Goal: Complete application form

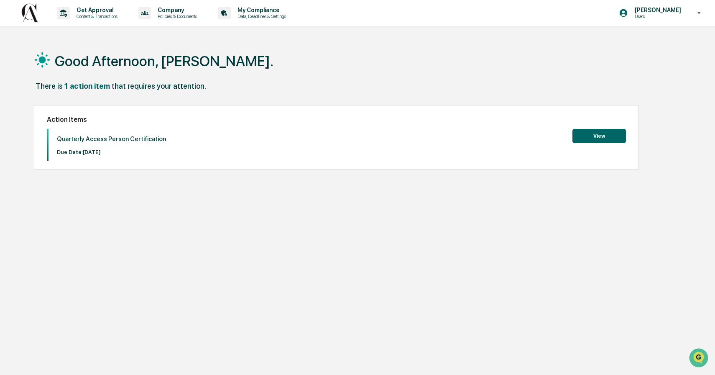
click at [595, 138] on button "View" at bounding box center [600, 136] width 54 height 14
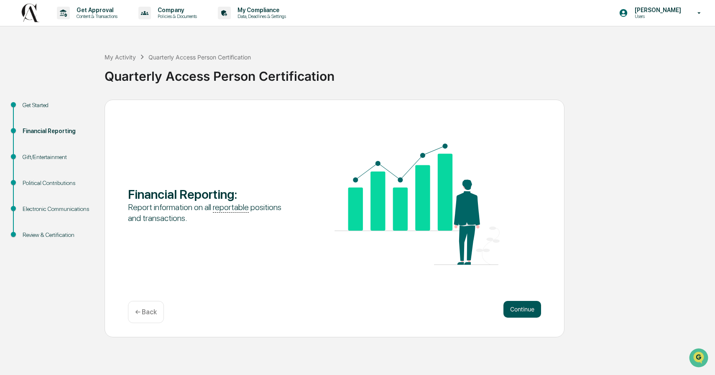
click at [530, 311] on button "Continue" at bounding box center [523, 309] width 38 height 17
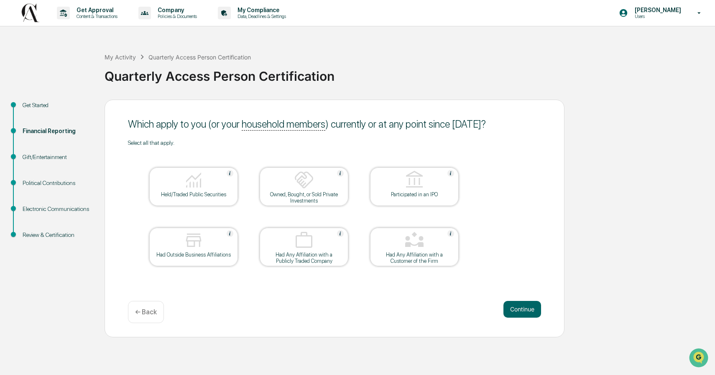
click at [188, 180] on img at bounding box center [194, 180] width 20 height 20
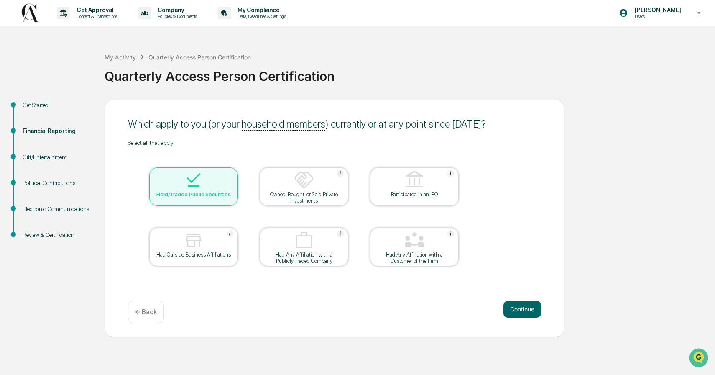
click at [200, 243] on img at bounding box center [194, 240] width 20 height 20
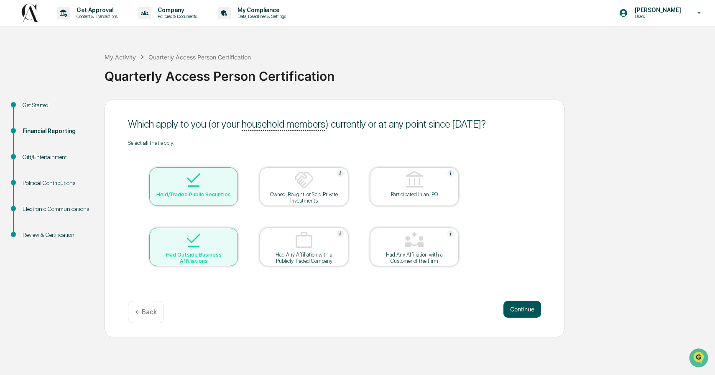
click at [521, 312] on button "Continue" at bounding box center [523, 309] width 38 height 17
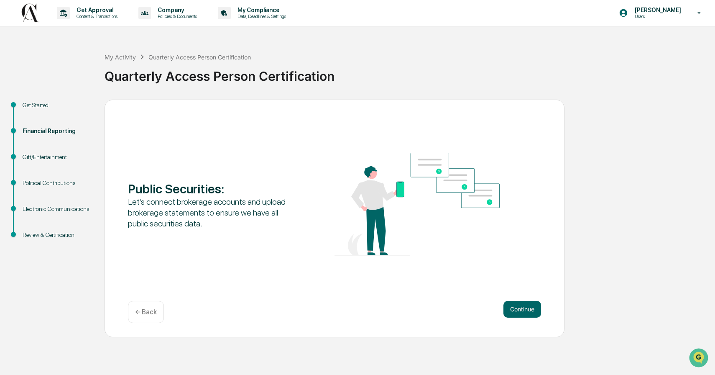
click at [521, 312] on button "Continue" at bounding box center [523, 309] width 38 height 17
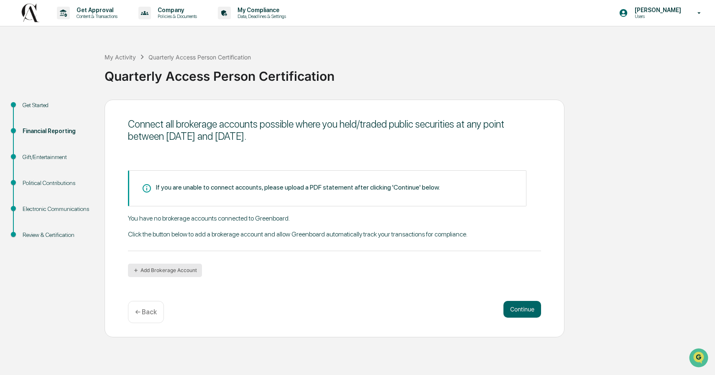
click at [181, 273] on button "Add Brokerage Account" at bounding box center [165, 269] width 74 height 13
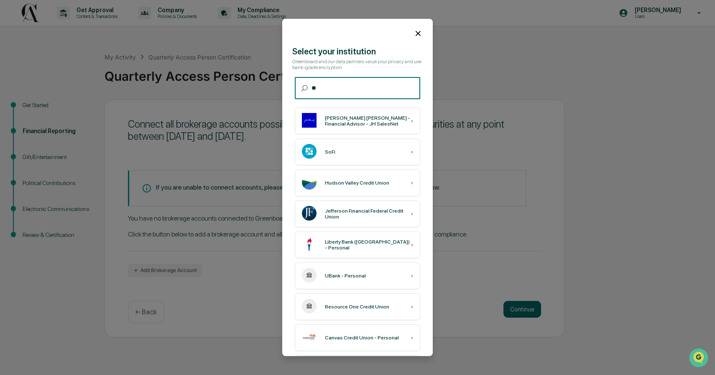
type input "*"
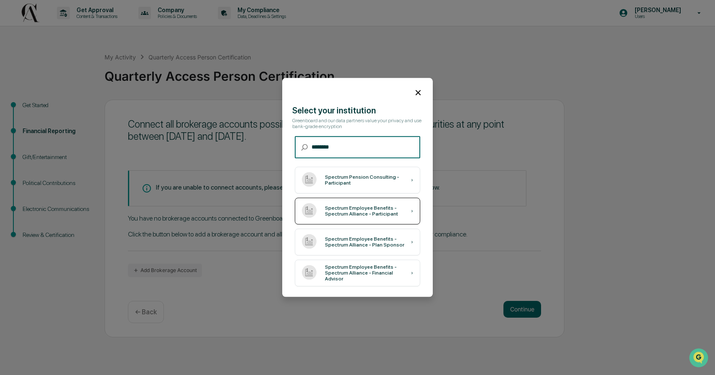
type input "********"
click at [366, 210] on div "Spectrum Employee Benefits - Spectrum Alliance - Participant" at bounding box center [368, 211] width 86 height 12
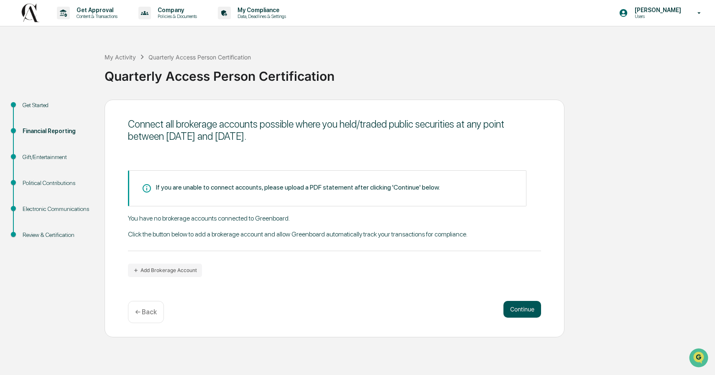
click at [524, 308] on button "Continue" at bounding box center [523, 309] width 38 height 17
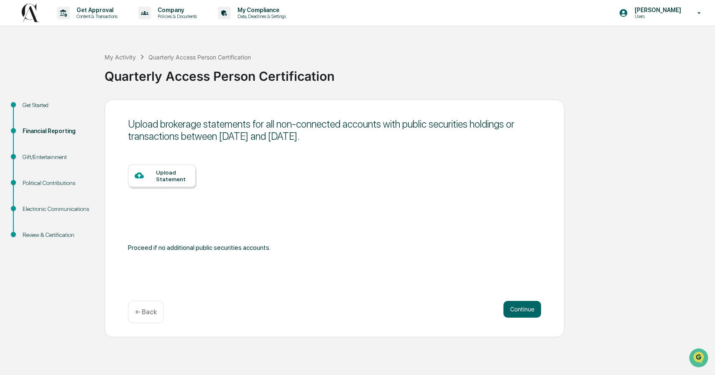
click at [173, 179] on div "Upload Statement" at bounding box center [172, 175] width 33 height 13
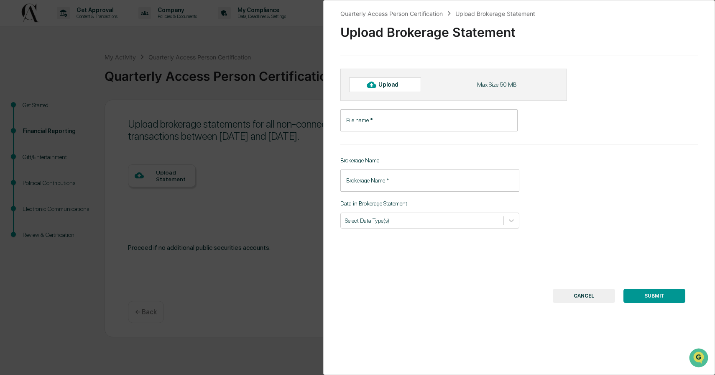
click at [401, 123] on input "File name   *" at bounding box center [428, 120] width 177 height 22
click at [378, 83] on div "Upload" at bounding box center [391, 84] width 27 height 7
type input "**********"
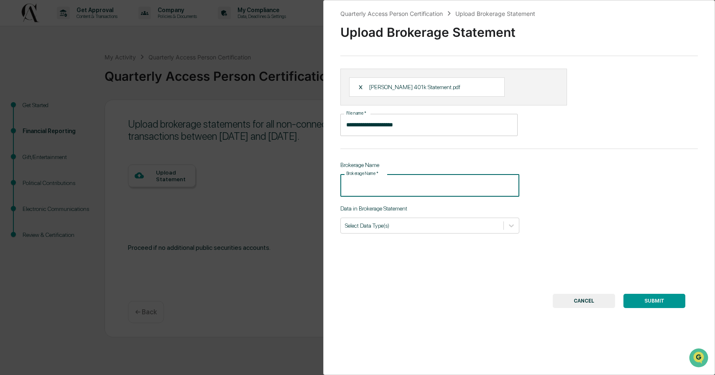
click at [416, 189] on input "Brokerage Name   *" at bounding box center [429, 185] width 179 height 22
type input "**********"
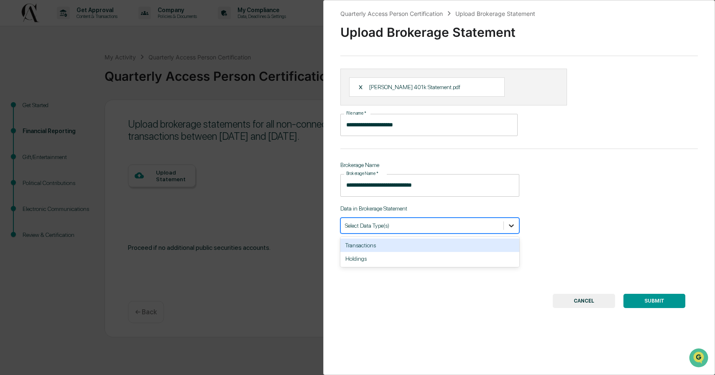
click at [508, 227] on icon at bounding box center [511, 225] width 8 height 8
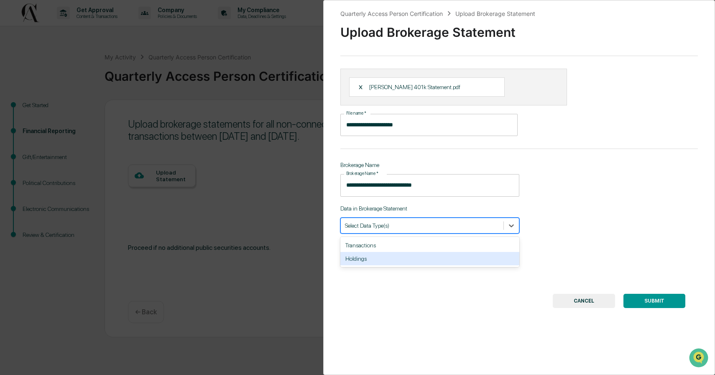
click at [483, 258] on div "Holdings" at bounding box center [429, 258] width 179 height 13
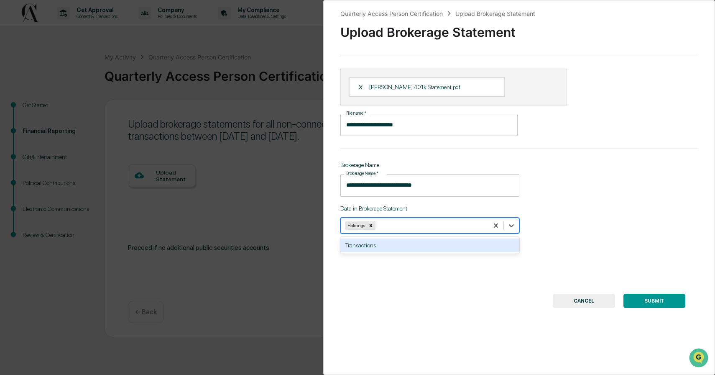
click at [482, 251] on div "Transactions" at bounding box center [429, 244] width 179 height 13
click at [658, 303] on button "SUBMIT" at bounding box center [655, 301] width 62 height 14
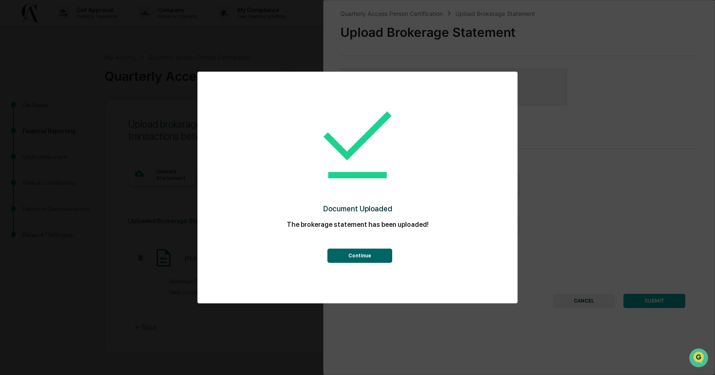
click at [379, 260] on button "Continue" at bounding box center [359, 255] width 65 height 14
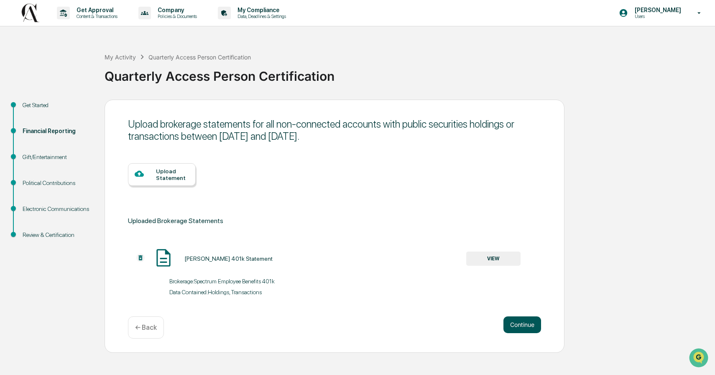
click at [526, 327] on button "Continue" at bounding box center [523, 324] width 38 height 17
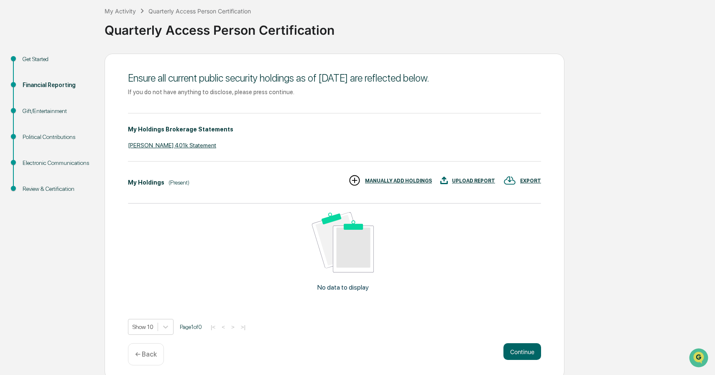
scroll to position [51, 0]
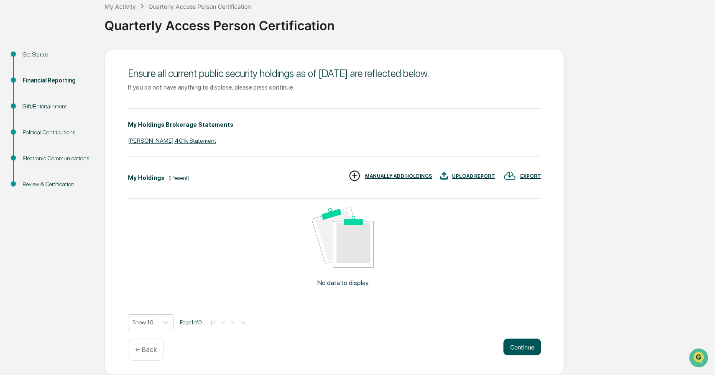
click at [519, 345] on button "Continue" at bounding box center [523, 346] width 38 height 17
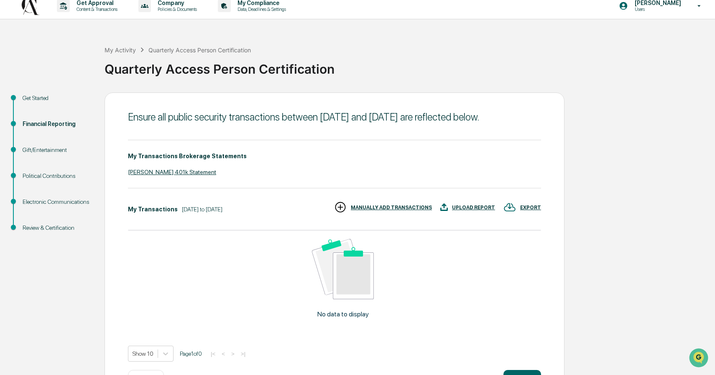
scroll to position [50, 0]
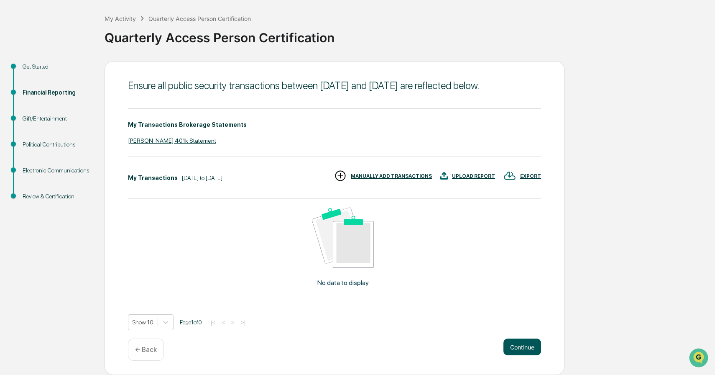
click at [522, 345] on button "Continue" at bounding box center [523, 346] width 38 height 17
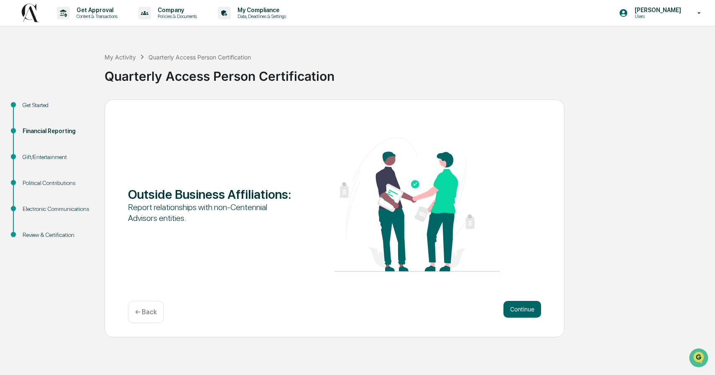
scroll to position [0, 0]
click at [519, 312] on button "Continue" at bounding box center [523, 309] width 38 height 17
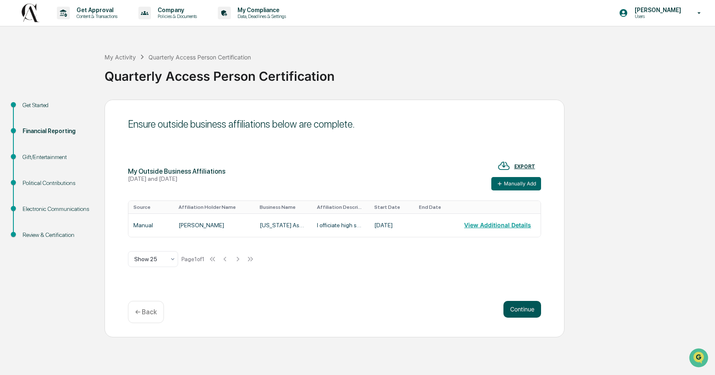
click at [522, 311] on button "Continue" at bounding box center [523, 309] width 38 height 17
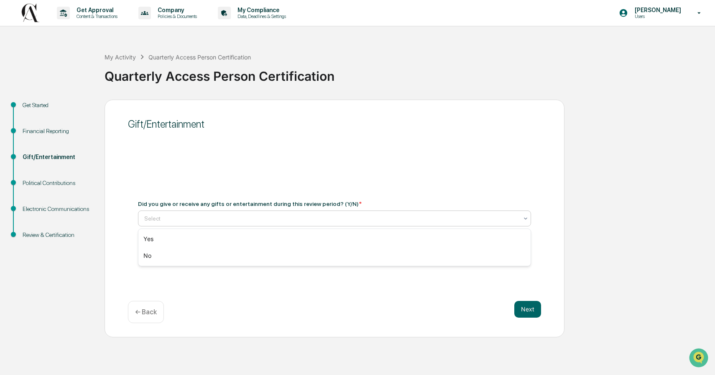
click at [402, 218] on div at bounding box center [331, 218] width 374 height 8
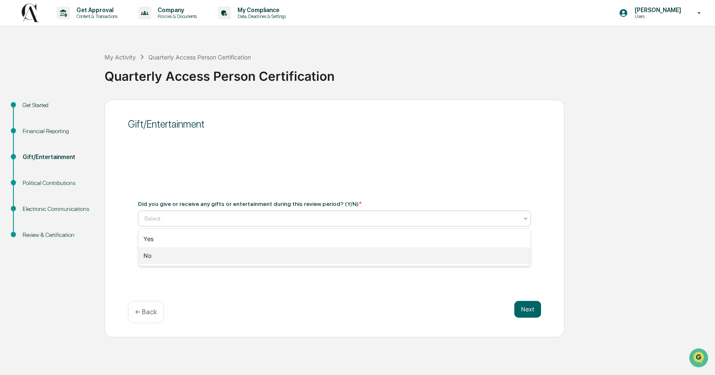
click at [391, 257] on div "No" at bounding box center [334, 255] width 392 height 17
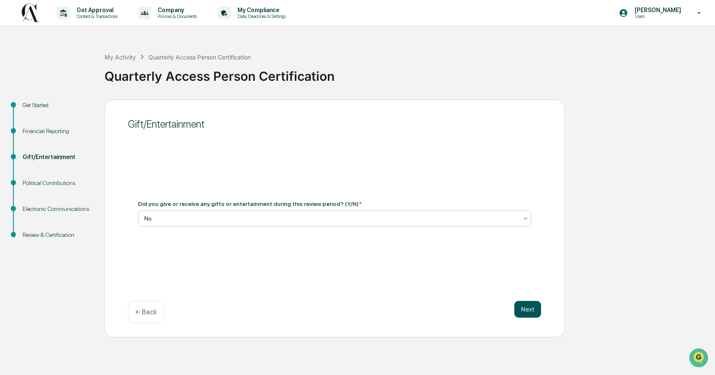
click at [527, 307] on button "Next" at bounding box center [527, 309] width 27 height 17
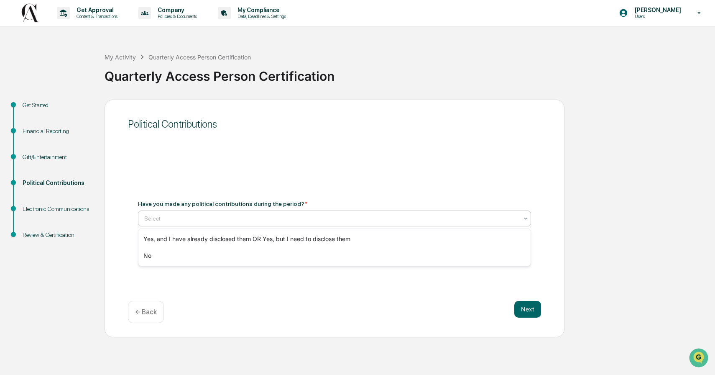
click at [375, 218] on div at bounding box center [331, 218] width 374 height 8
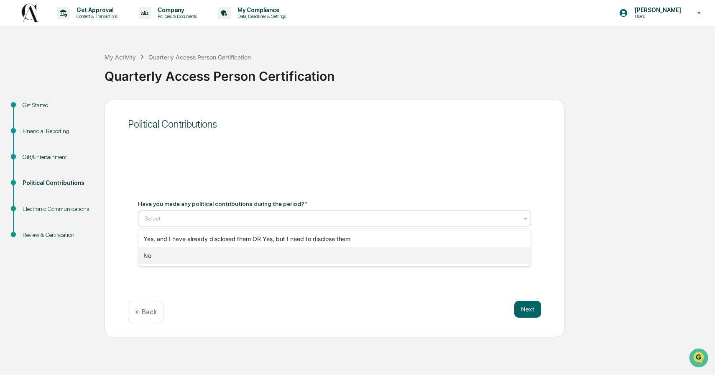
click at [366, 261] on div "No" at bounding box center [334, 255] width 392 height 17
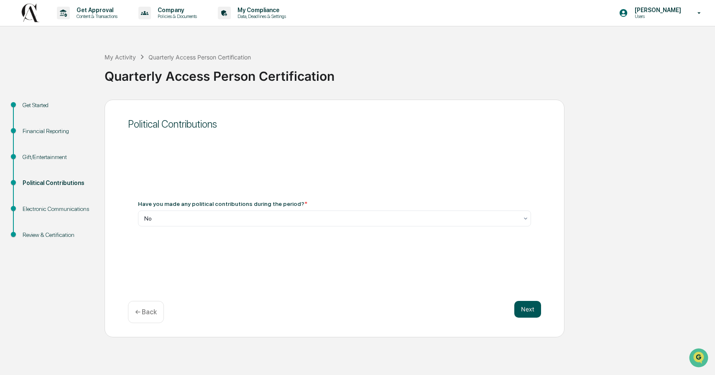
click at [530, 309] on button "Next" at bounding box center [527, 309] width 27 height 17
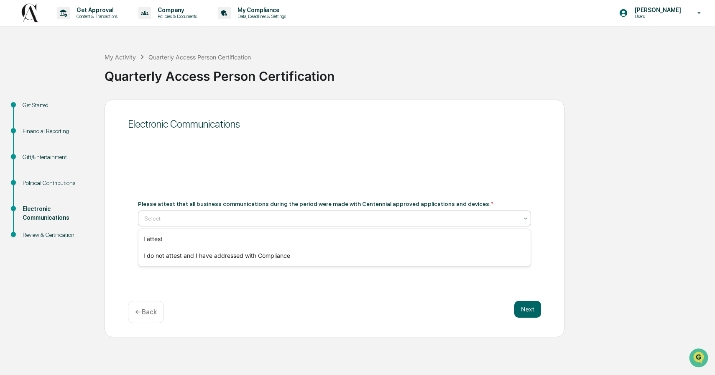
click at [353, 220] on div at bounding box center [331, 218] width 374 height 8
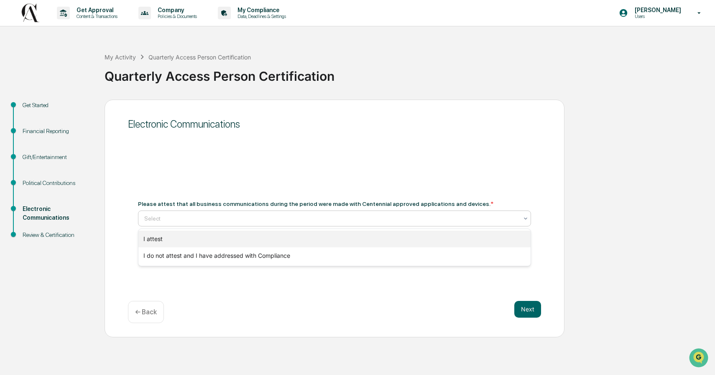
click at [350, 239] on div "I attest" at bounding box center [334, 238] width 392 height 17
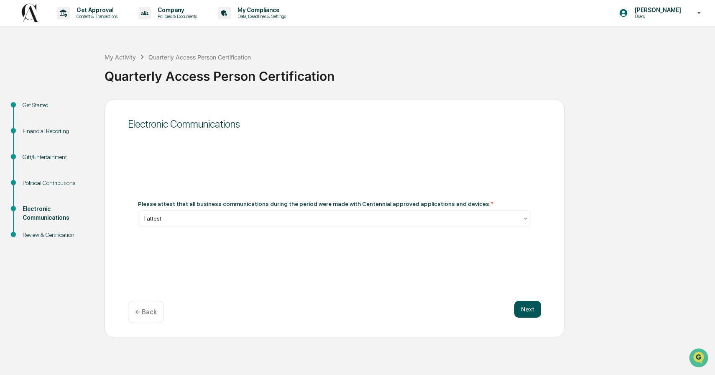
click at [527, 307] on button "Next" at bounding box center [527, 309] width 27 height 17
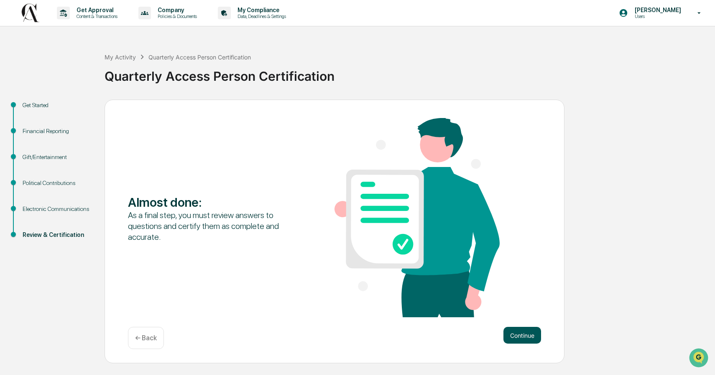
click at [519, 334] on button "Continue" at bounding box center [523, 335] width 38 height 17
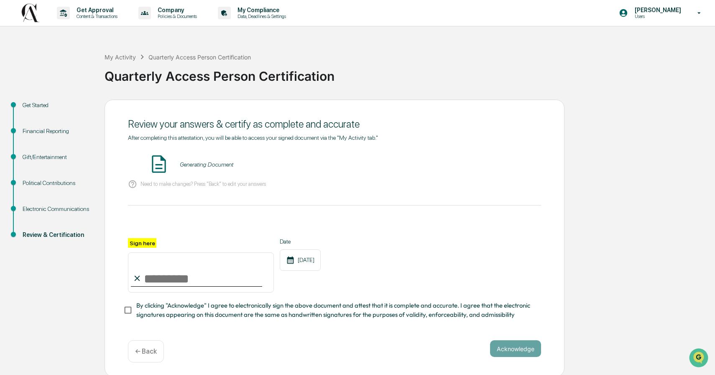
click at [225, 276] on input "Sign here" at bounding box center [201, 272] width 146 height 40
type input "**********"
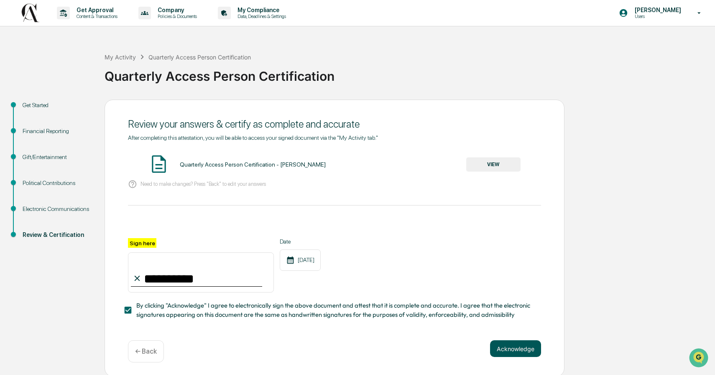
click at [506, 347] on button "Acknowledge" at bounding box center [515, 348] width 51 height 17
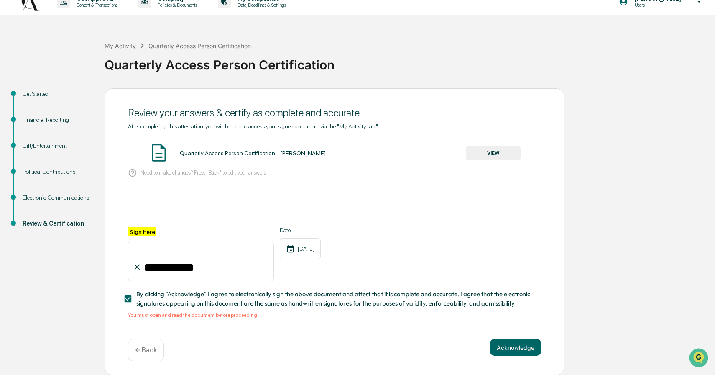
click at [495, 152] on button "VIEW" at bounding box center [493, 153] width 54 height 14
